Goal: Use online tool/utility: Utilize a website feature to perform a specific function

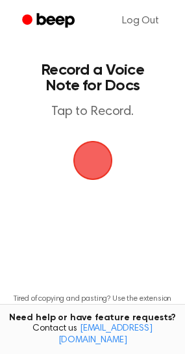
click at [83, 150] on span "button" at bounding box center [93, 160] width 50 height 50
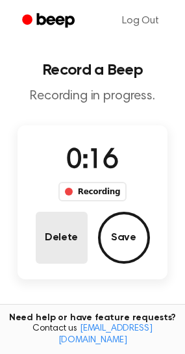
click at [60, 233] on button "Delete" at bounding box center [62, 238] width 52 height 52
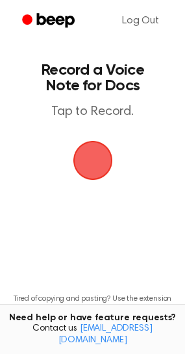
scroll to position [9, 0]
